Goal: Transaction & Acquisition: Purchase product/service

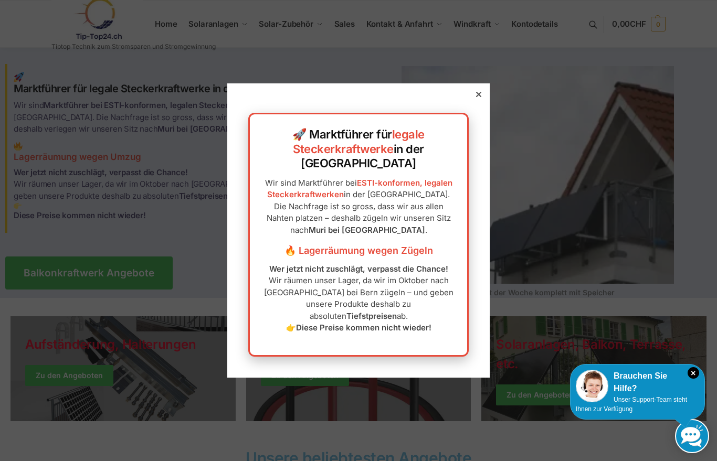
click at [481, 97] on icon at bounding box center [478, 94] width 5 height 5
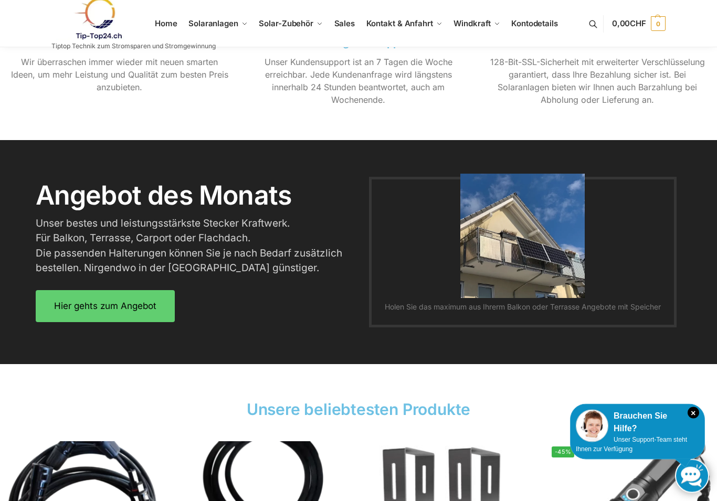
scroll to position [1196, 0]
click at [118, 313] on link "Hier gehts zum Angebot" at bounding box center [105, 306] width 139 height 32
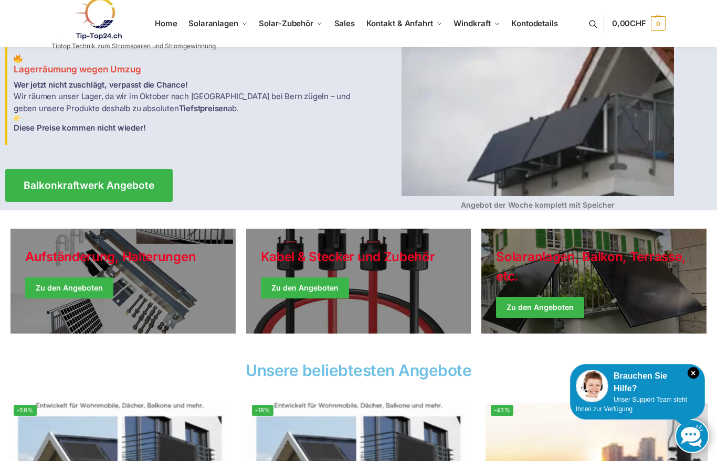
scroll to position [48, 0]
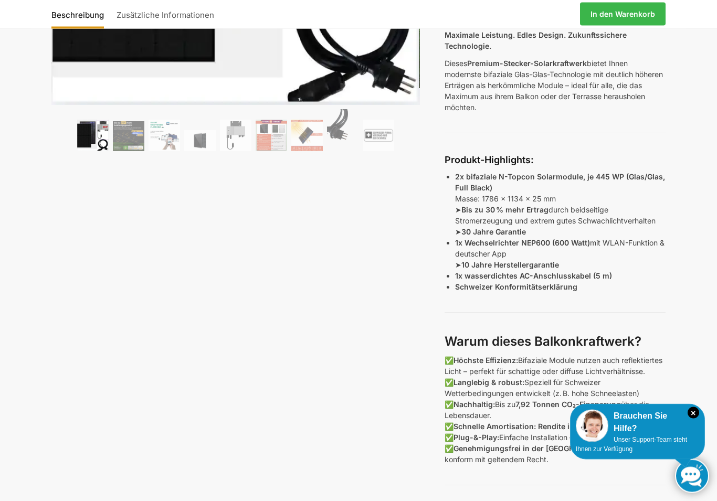
scroll to position [341, 0]
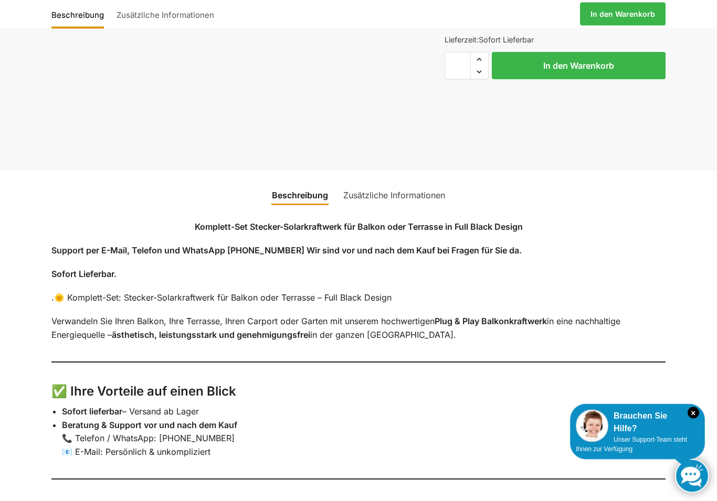
click at [423, 196] on link "Zusätzliche Informationen" at bounding box center [394, 195] width 114 height 25
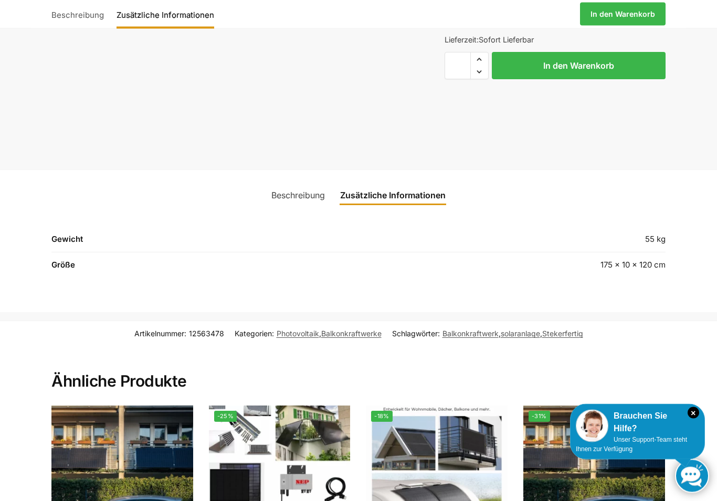
scroll to position [1204, 0]
click at [302, 200] on link "Beschreibung" at bounding box center [298, 195] width 66 height 25
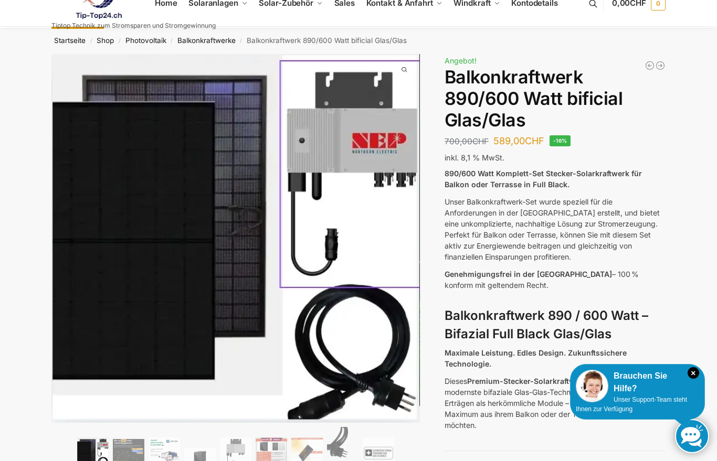
scroll to position [0, 0]
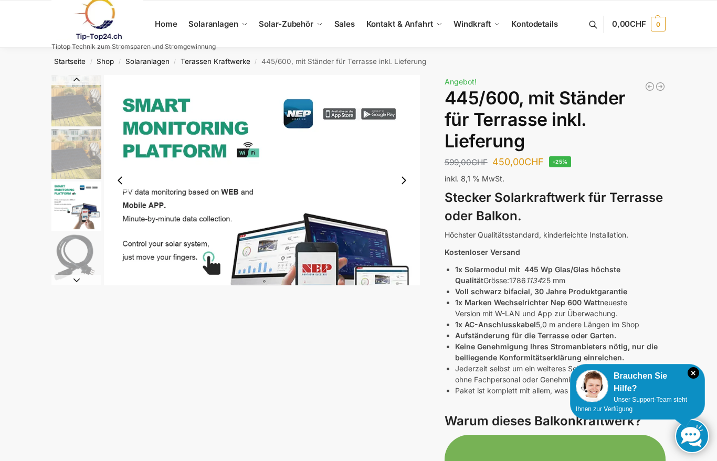
click at [80, 214] on img "3 / 11" at bounding box center [76, 207] width 50 height 50
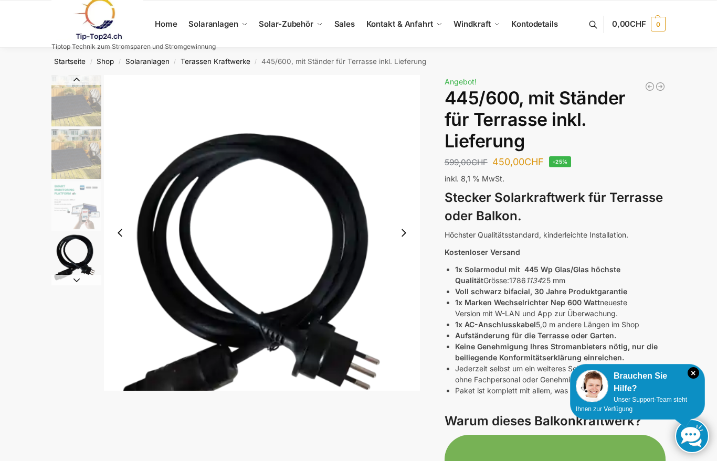
click at [76, 257] on img "4 / 11" at bounding box center [76, 259] width 50 height 50
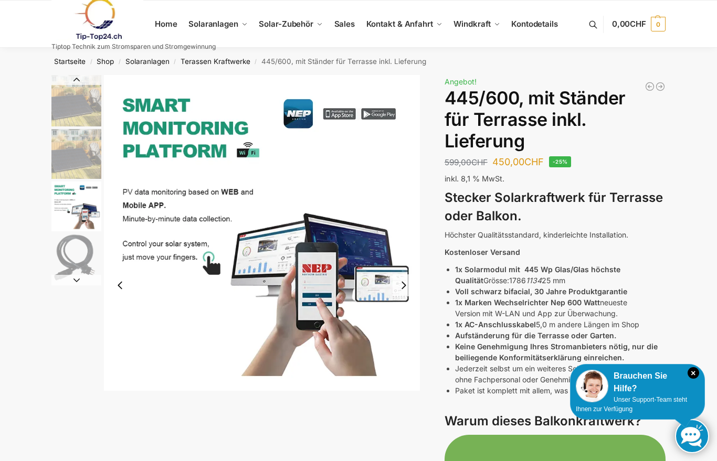
click at [80, 211] on img "3 / 11" at bounding box center [76, 207] width 50 height 50
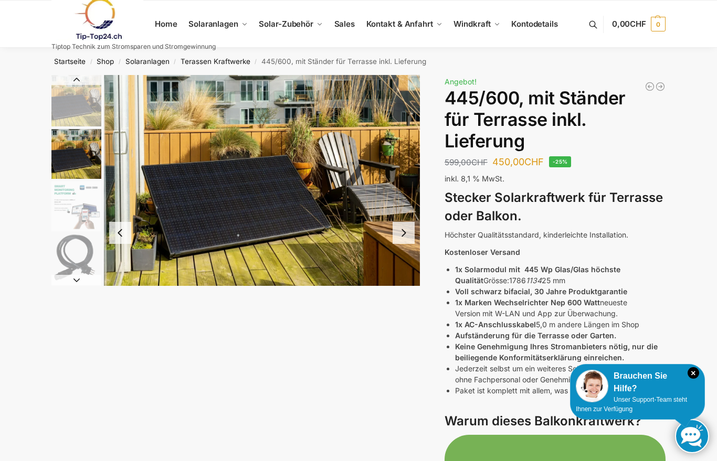
click at [78, 156] on img "2 / 11" at bounding box center [76, 154] width 50 height 50
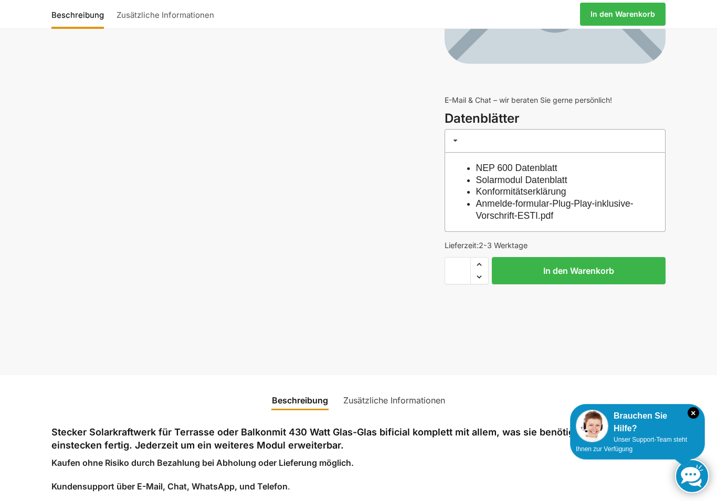
scroll to position [3803, 0]
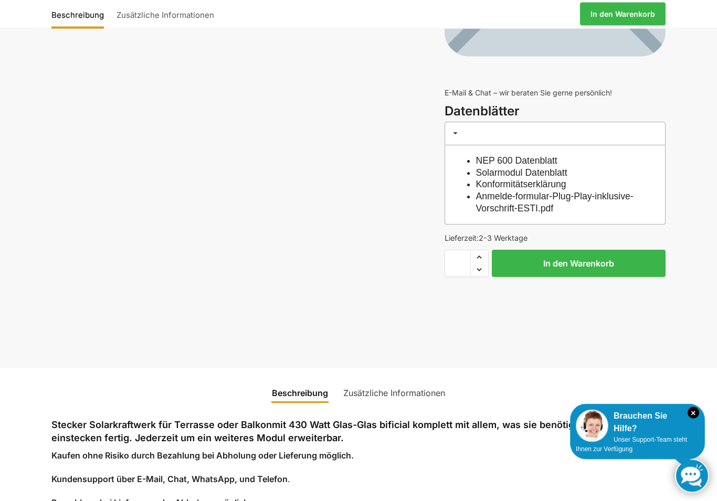
click at [581, 267] on button "In den Warenkorb" at bounding box center [579, 263] width 174 height 27
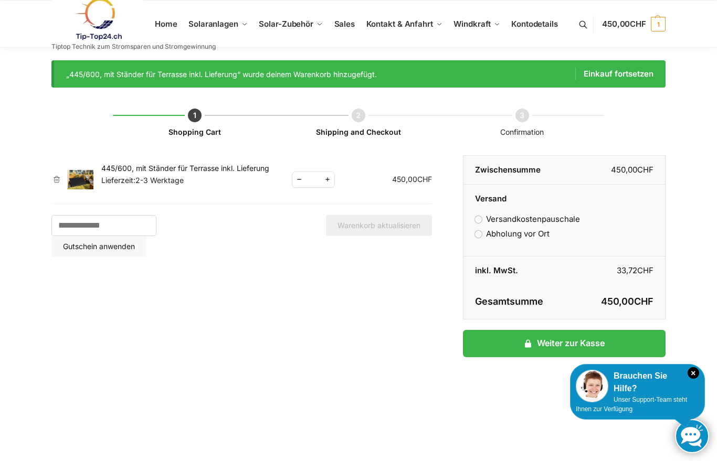
click at [590, 342] on link "Weiter zur Kasse" at bounding box center [564, 343] width 203 height 27
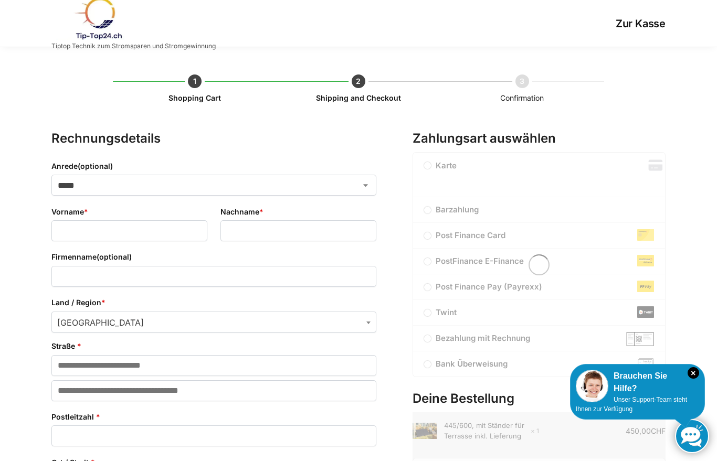
select select "**"
